Goal: Information Seeking & Learning: Check status

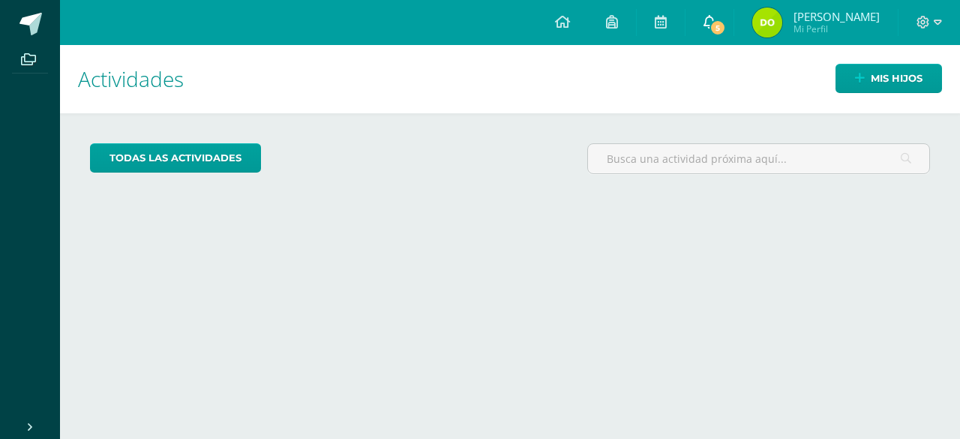
click at [712, 19] on icon at bounding box center [709, 21] width 12 height 13
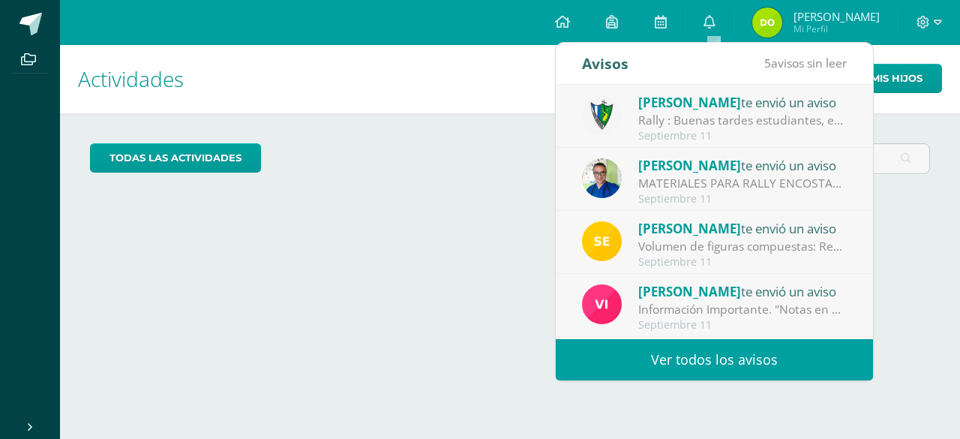
click at [645, 363] on link "Ver todos los avisos" at bounding box center [714, 359] width 317 height 41
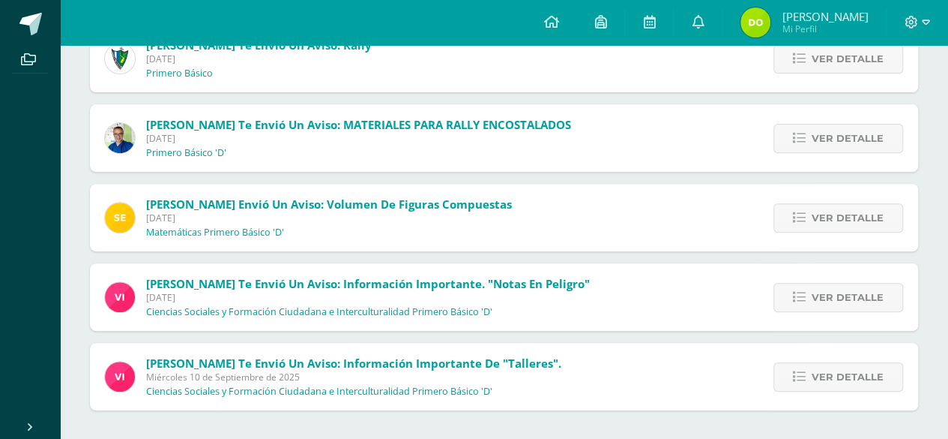
scroll to position [206, 0]
click at [824, 371] on span "Ver detalle" at bounding box center [848, 377] width 72 height 28
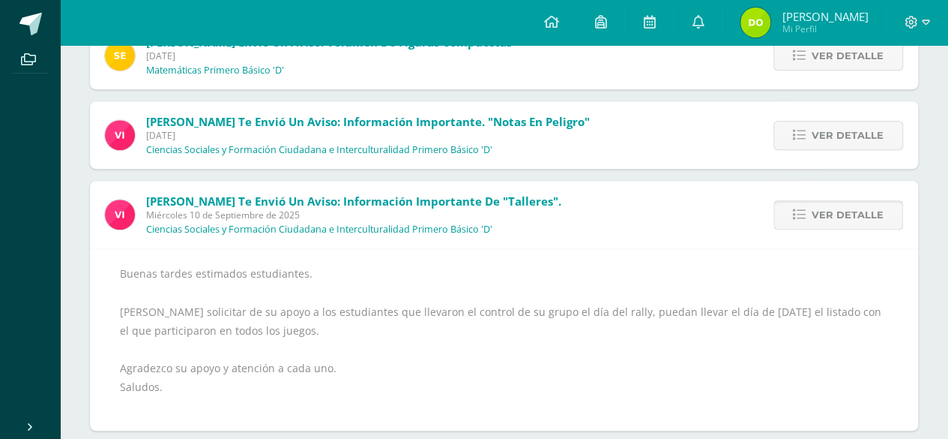
scroll to position [388, 0]
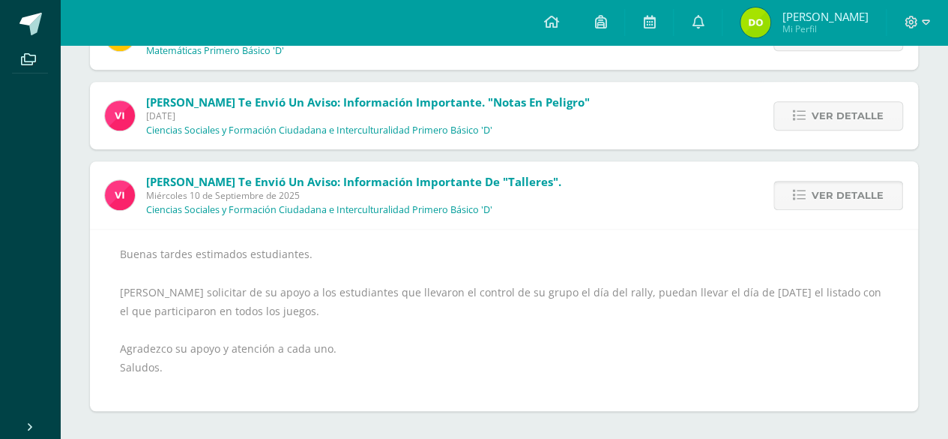
click at [804, 196] on icon at bounding box center [799, 195] width 13 height 13
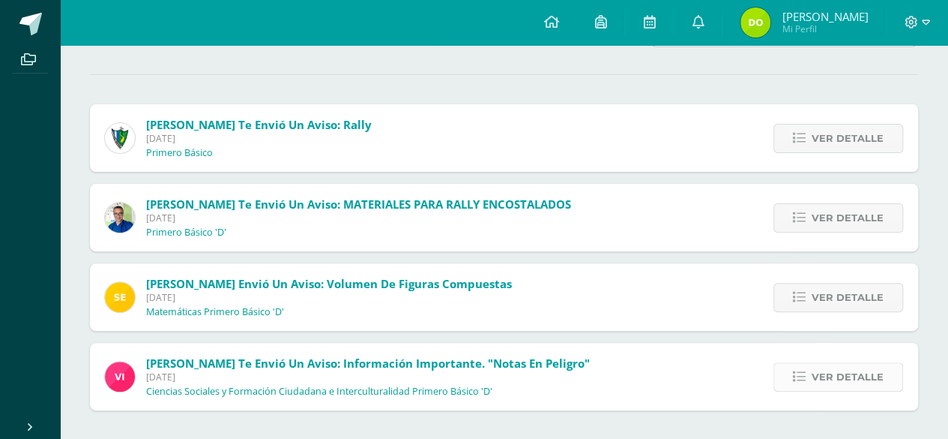
click at [817, 375] on span "Ver detalle" at bounding box center [848, 377] width 72 height 28
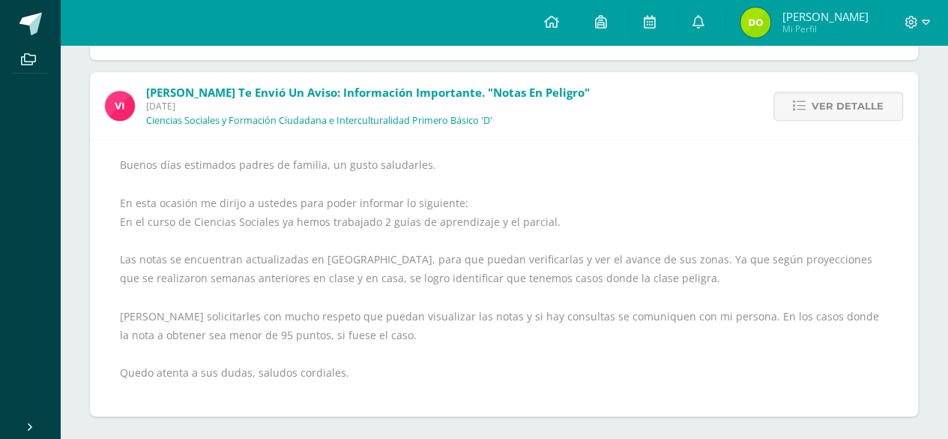
scroll to position [403, 0]
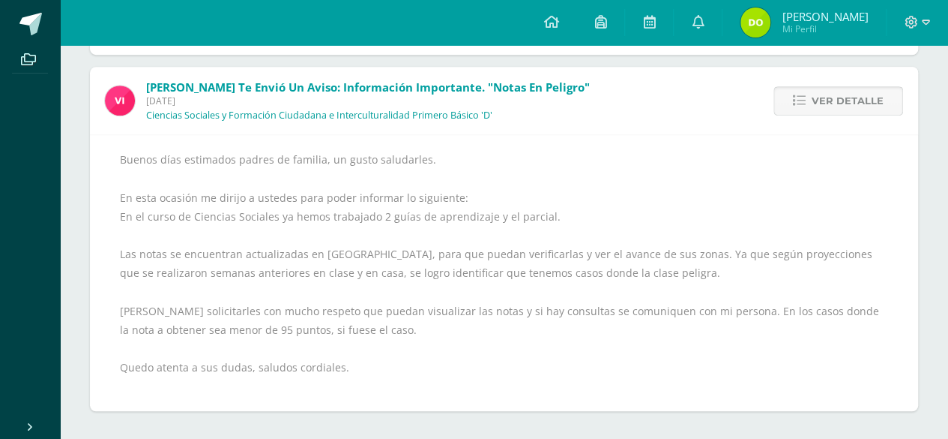
click at [829, 93] on span "Ver detalle" at bounding box center [848, 101] width 72 height 28
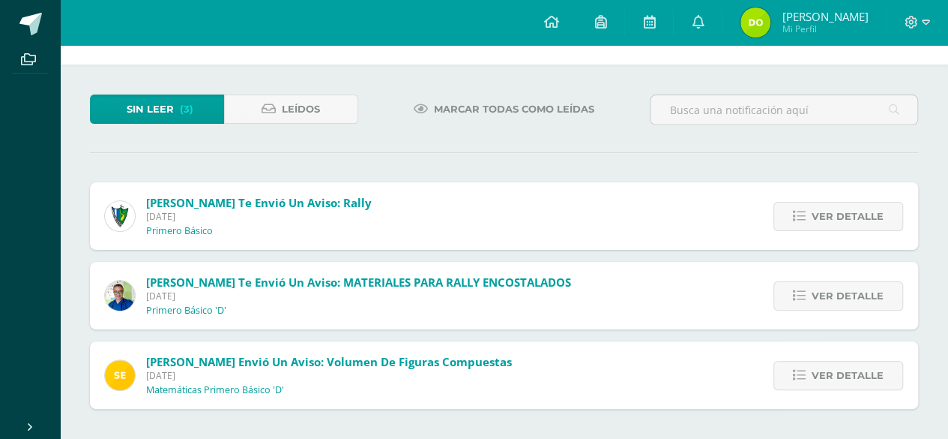
scroll to position [47, 0]
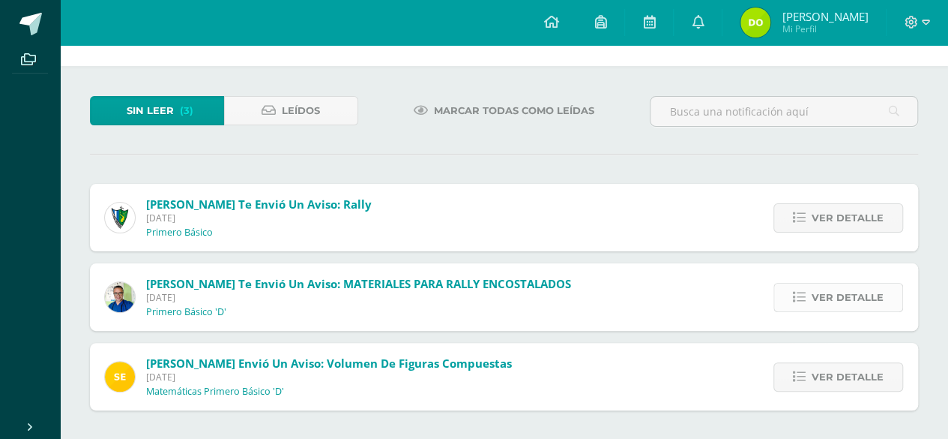
click at [825, 289] on span "Ver detalle" at bounding box center [848, 297] width 72 height 28
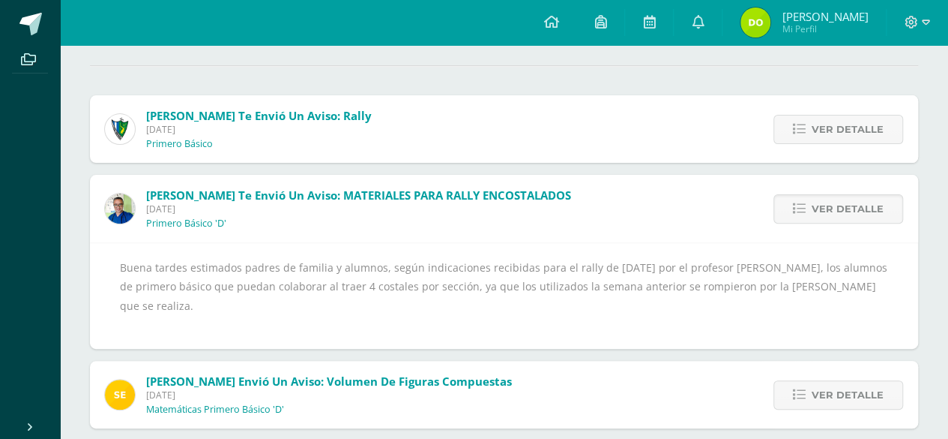
scroll to position [153, 0]
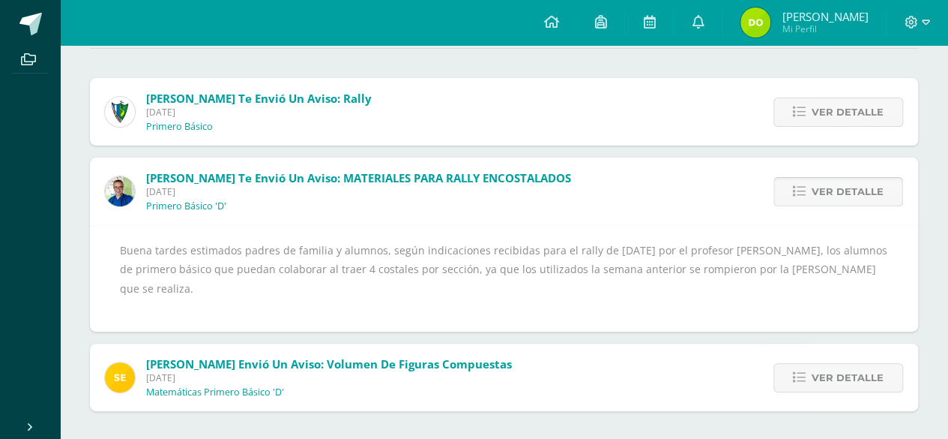
click at [852, 188] on span "Ver detalle" at bounding box center [848, 192] width 72 height 28
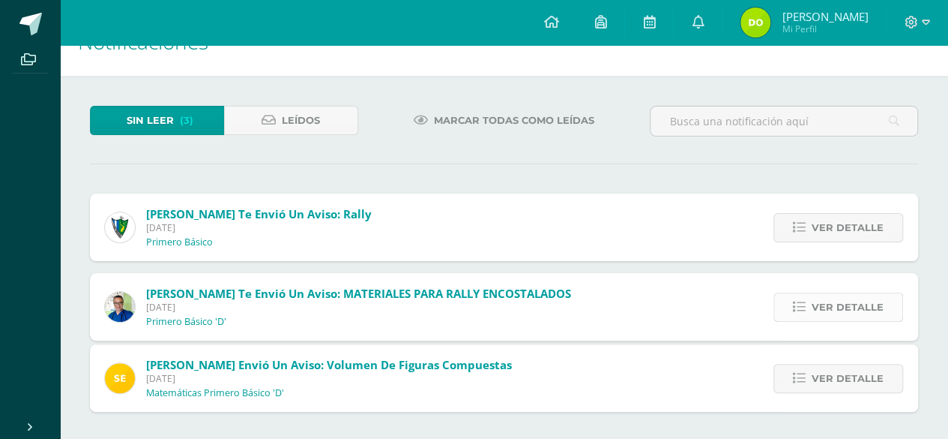
scroll to position [0, 0]
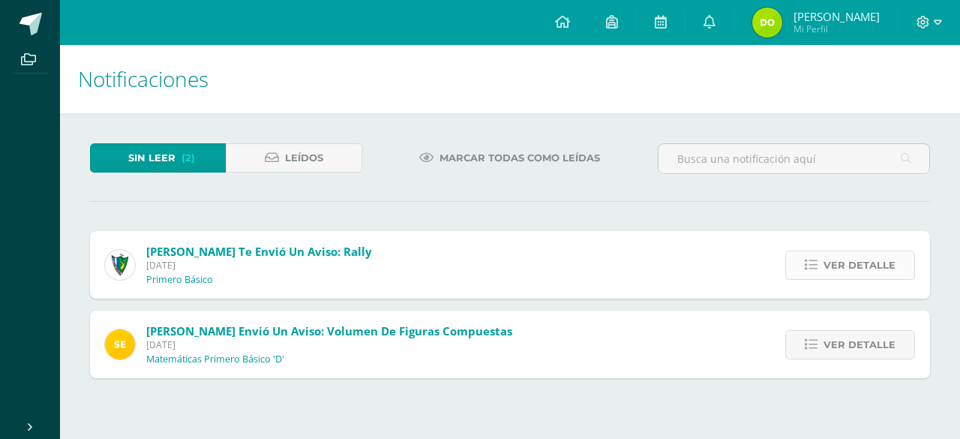
click at [809, 253] on link "Ver detalle" at bounding box center [850, 264] width 130 height 29
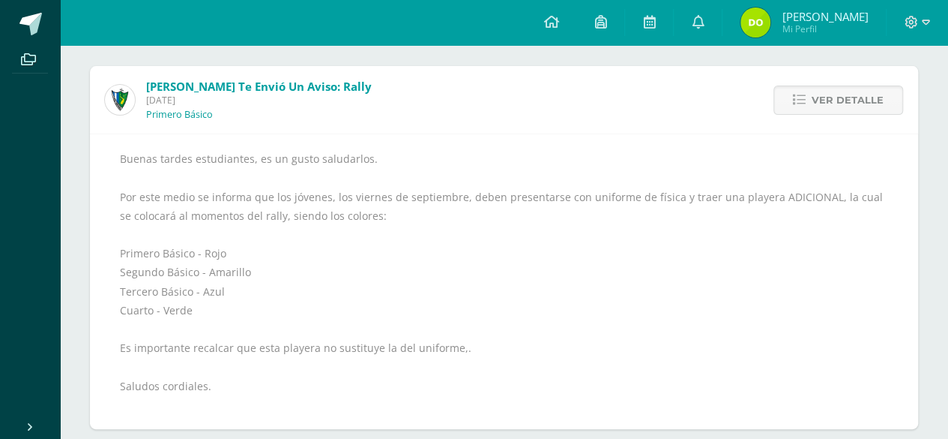
scroll to position [164, 0]
click at [802, 94] on icon at bounding box center [799, 100] width 13 height 13
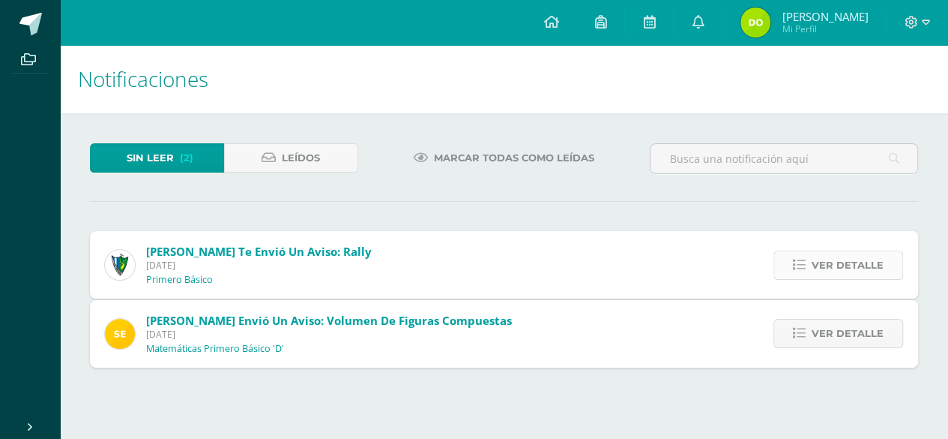
scroll to position [0, 0]
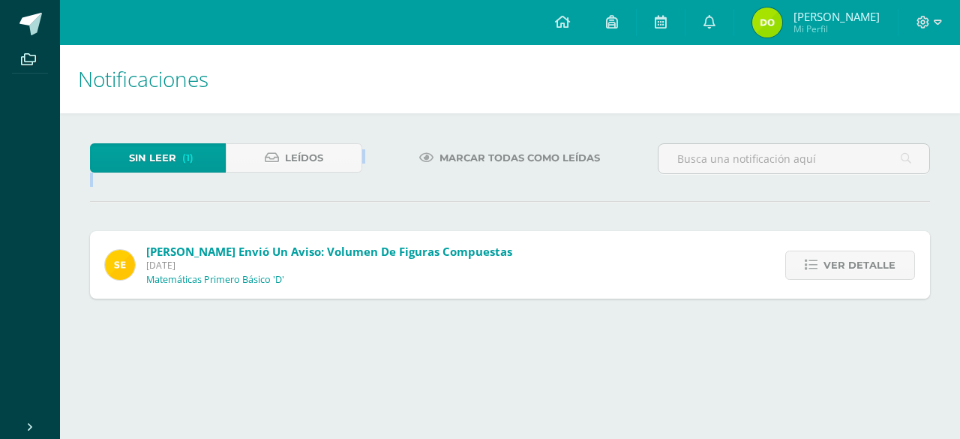
drag, startPoint x: 956, startPoint y: 110, endPoint x: 959, endPoint y: 151, distance: 40.6
click at [948, 151] on div "Notificaciones Sin leer (1) Leídos Marcar todas como leídas Sergio te envió un …" at bounding box center [510, 186] width 900 height 283
click at [669, 214] on div "Sin leer (1) Leídos Marcar todas como leídas Sergio te envió un aviso: Volumen …" at bounding box center [510, 220] width 900 height 215
click at [849, 267] on span "Ver detalle" at bounding box center [859, 265] width 72 height 28
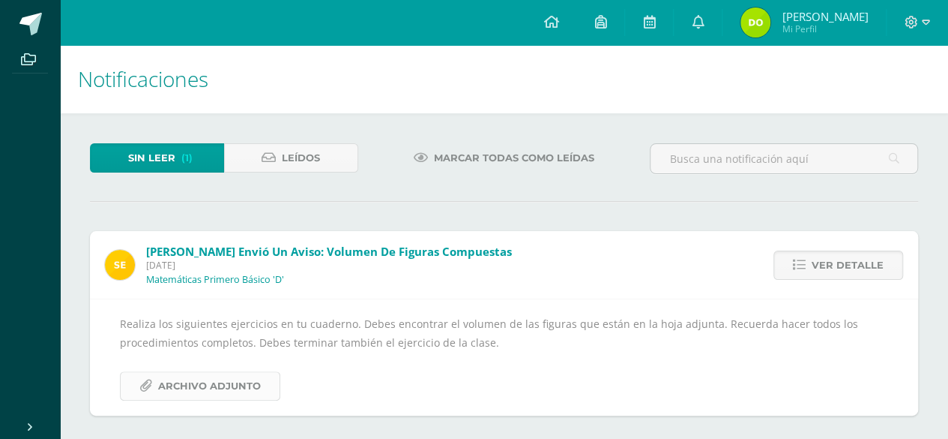
click at [172, 383] on span "Archivo Adjunto" at bounding box center [209, 386] width 103 height 28
click at [822, 263] on span "Ver detalle" at bounding box center [848, 265] width 72 height 28
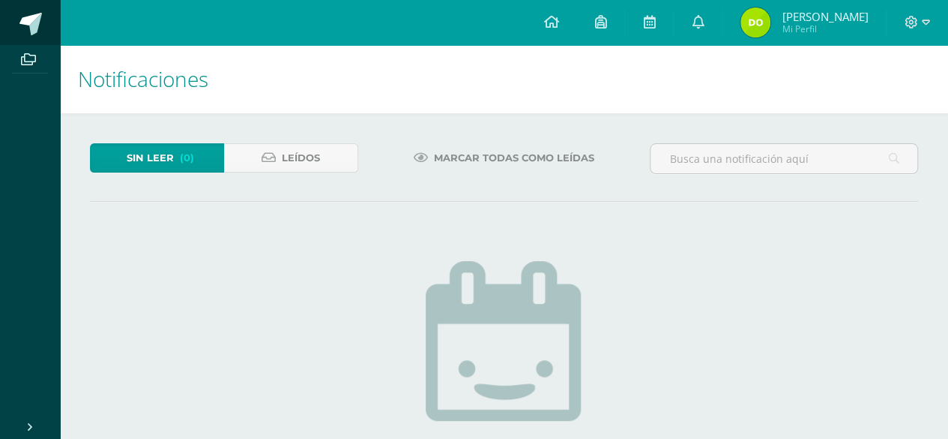
click at [44, 31] on link at bounding box center [30, 22] width 60 height 45
